Goal: Communication & Community: Share content

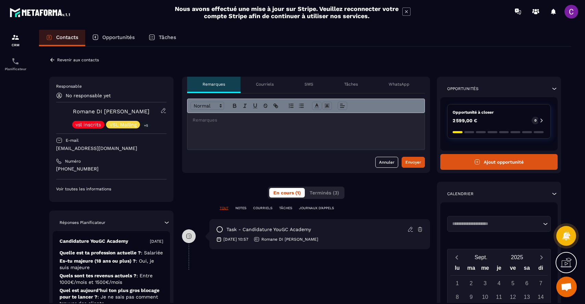
click at [267, 81] on p "Courriels" at bounding box center [265, 83] width 18 height 5
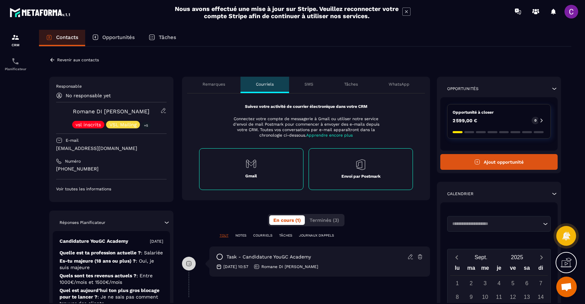
click at [271, 165] on div "Gmail" at bounding box center [251, 169] width 104 height 42
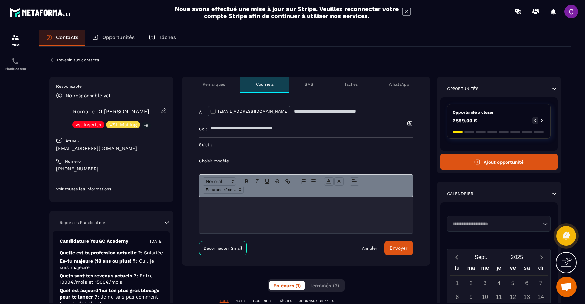
click at [243, 159] on p "Choisir modèle" at bounding box center [306, 160] width 214 height 5
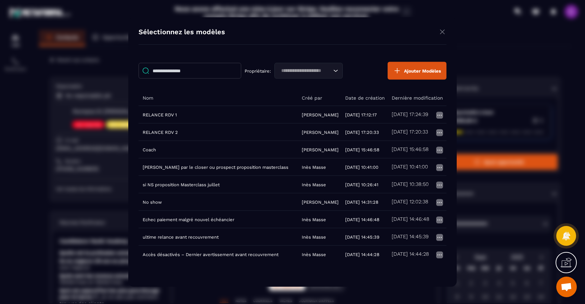
click at [279, 32] on img "Modal window" at bounding box center [442, 32] width 8 height 9
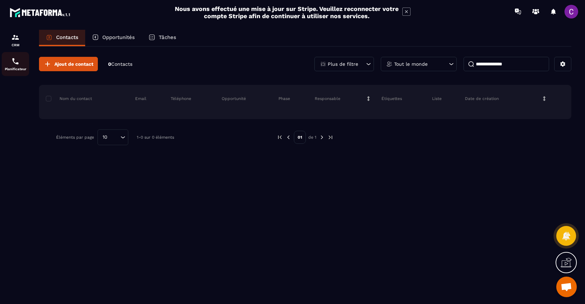
scroll to position [46, 0]
click at [11, 67] on div "Planificateur" at bounding box center [15, 64] width 27 height 14
click at [16, 42] on div "CRM" at bounding box center [15, 40] width 27 height 14
click at [14, 67] on p "Planificateur" at bounding box center [15, 69] width 27 height 4
